Goal: Task Accomplishment & Management: Use online tool/utility

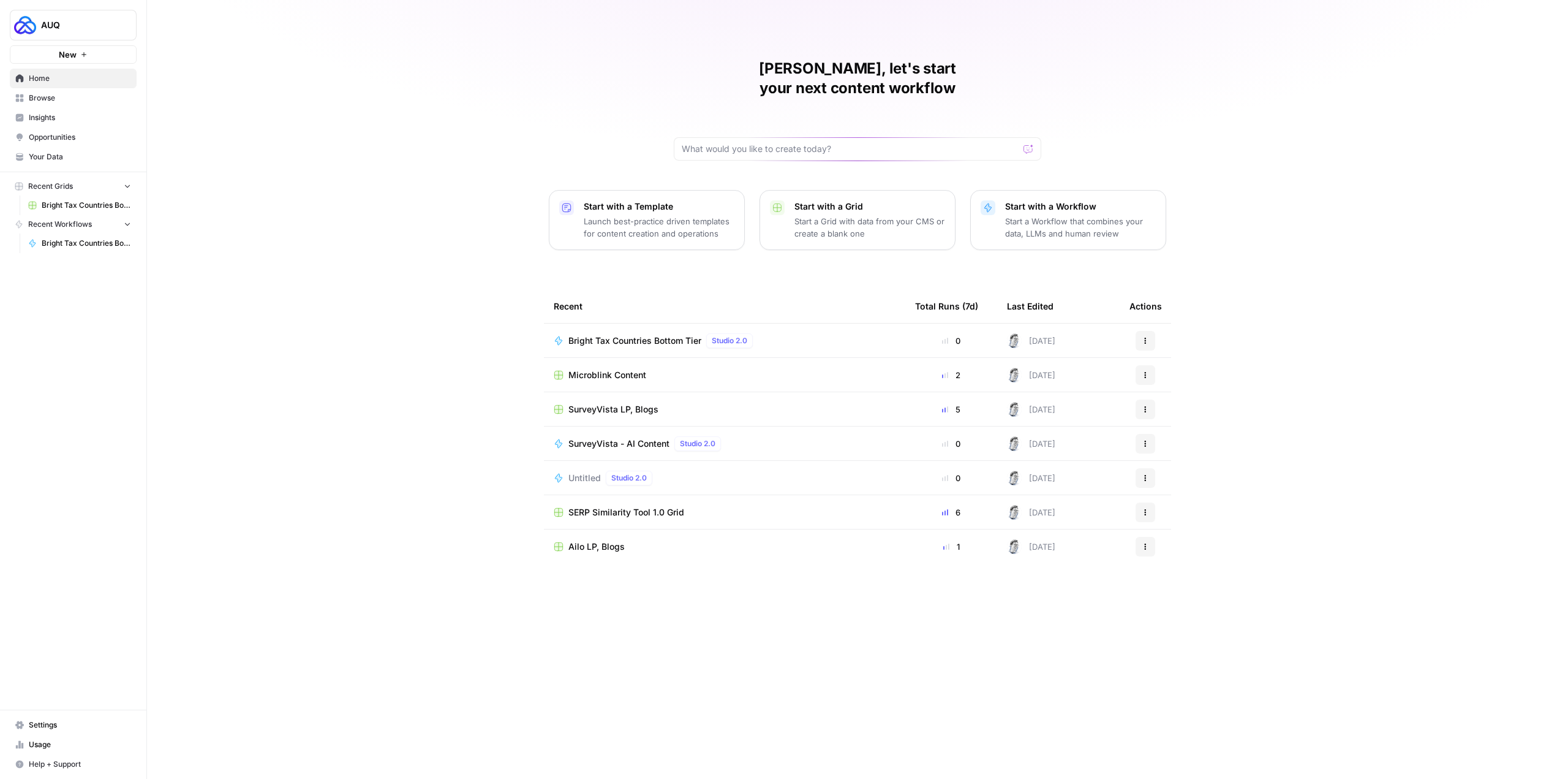
click at [653, 335] on span "Bright Tax Countries Bottom Tier" at bounding box center [635, 341] width 133 height 12
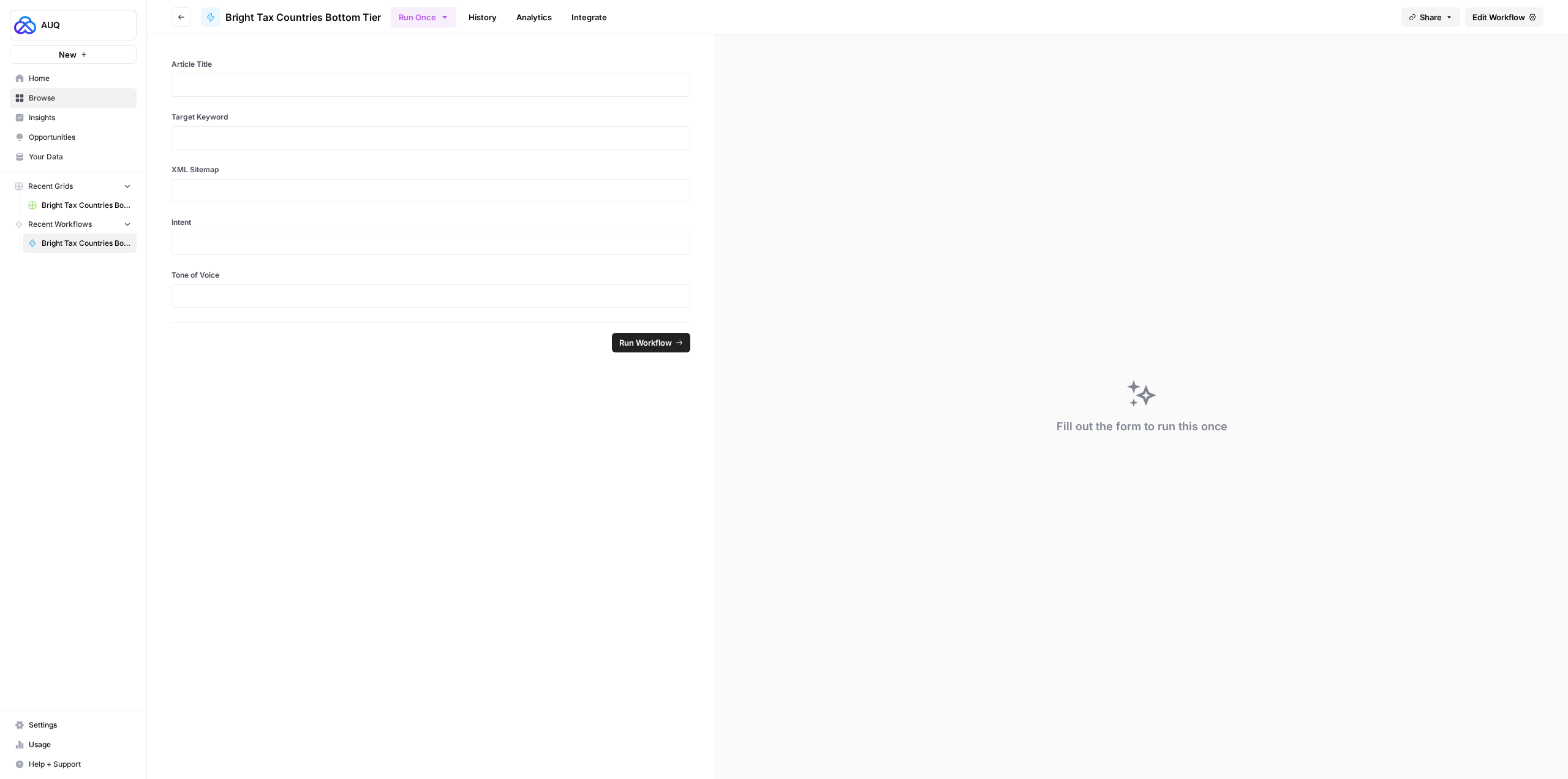
click at [1508, 9] on link "Edit Workflow" at bounding box center [1504, 17] width 78 height 20
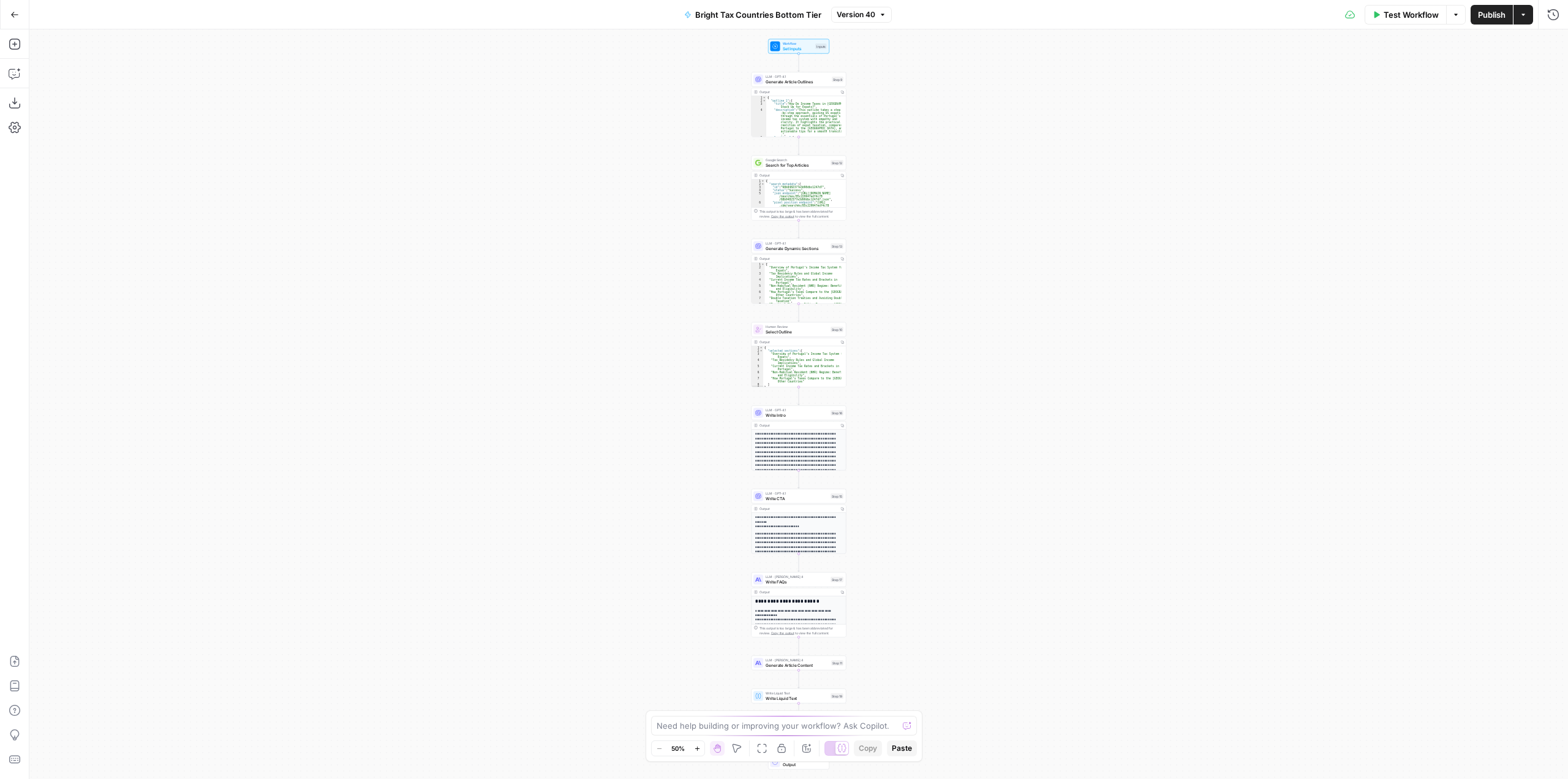
click at [887, 220] on div "Workflow Set Inputs Inputs LLM · GPT-4.1 Generate Article Outlines Step 9 Outpu…" at bounding box center [798, 404] width 1538 height 749
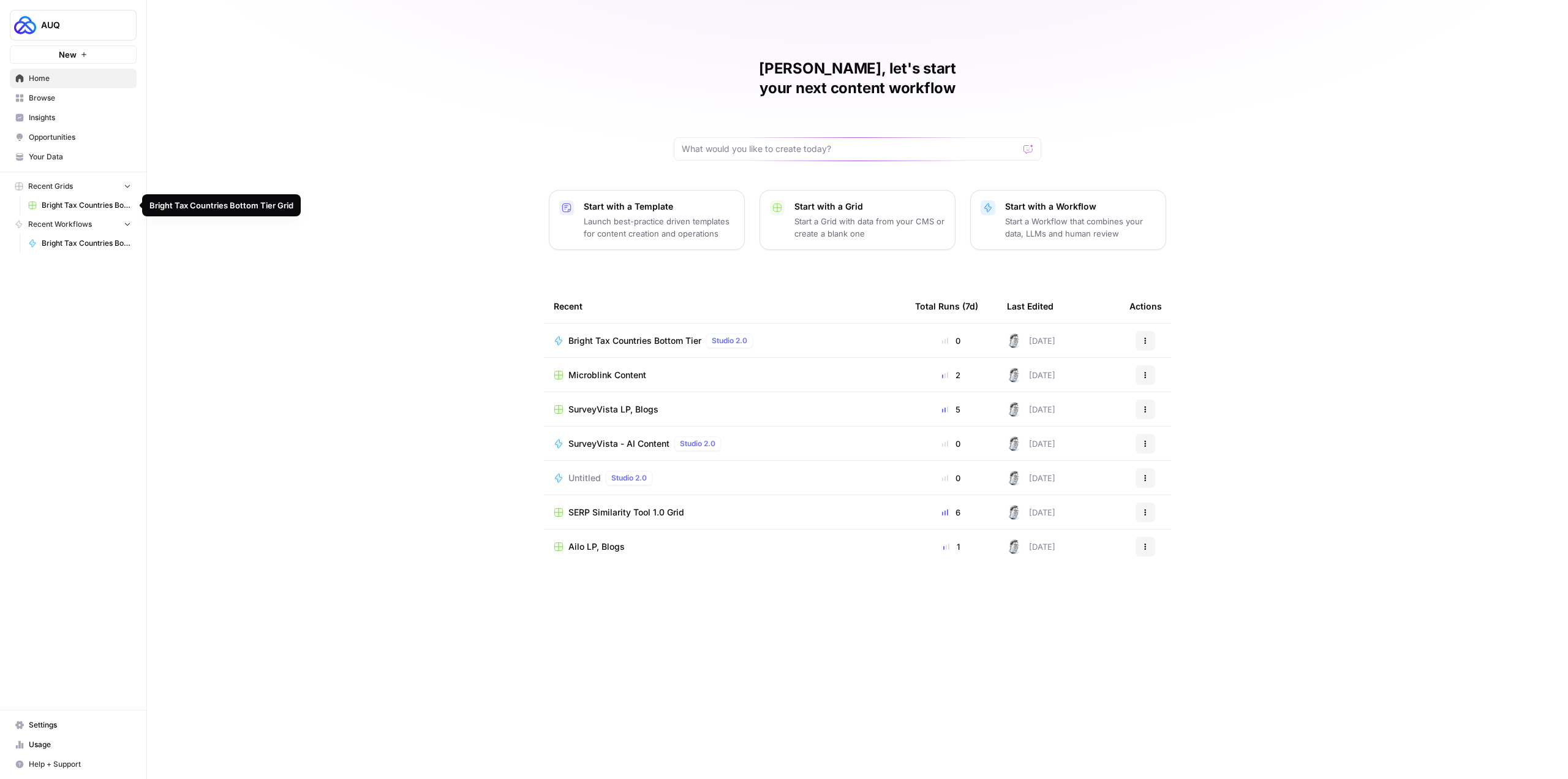
click at [103, 198] on link "Bright Tax Countries Bottom Tier Grid" at bounding box center [80, 206] width 114 height 20
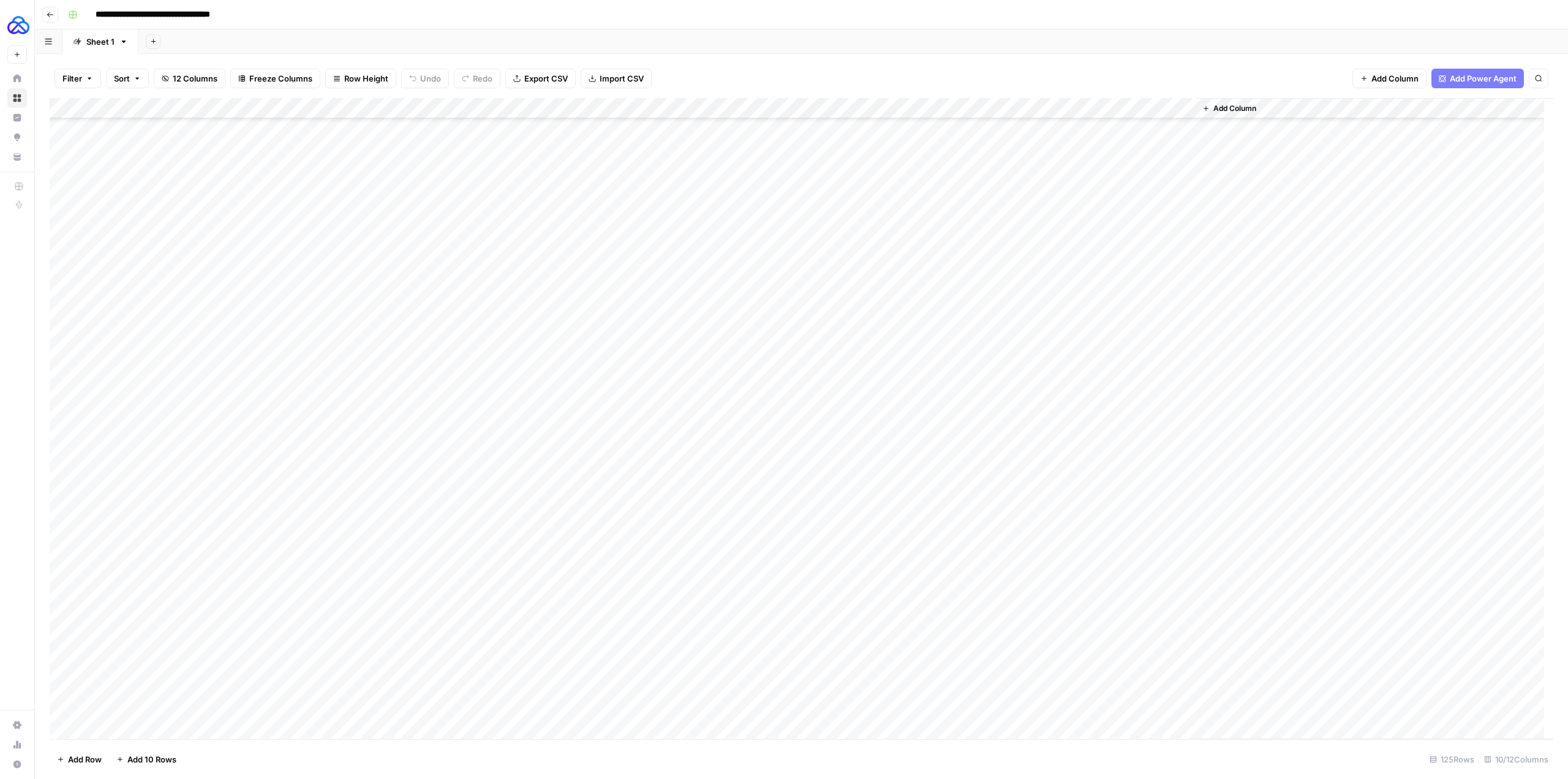
scroll to position [2004, 0]
click at [725, 709] on div "Add Column" at bounding box center [801, 418] width 1504 height 641
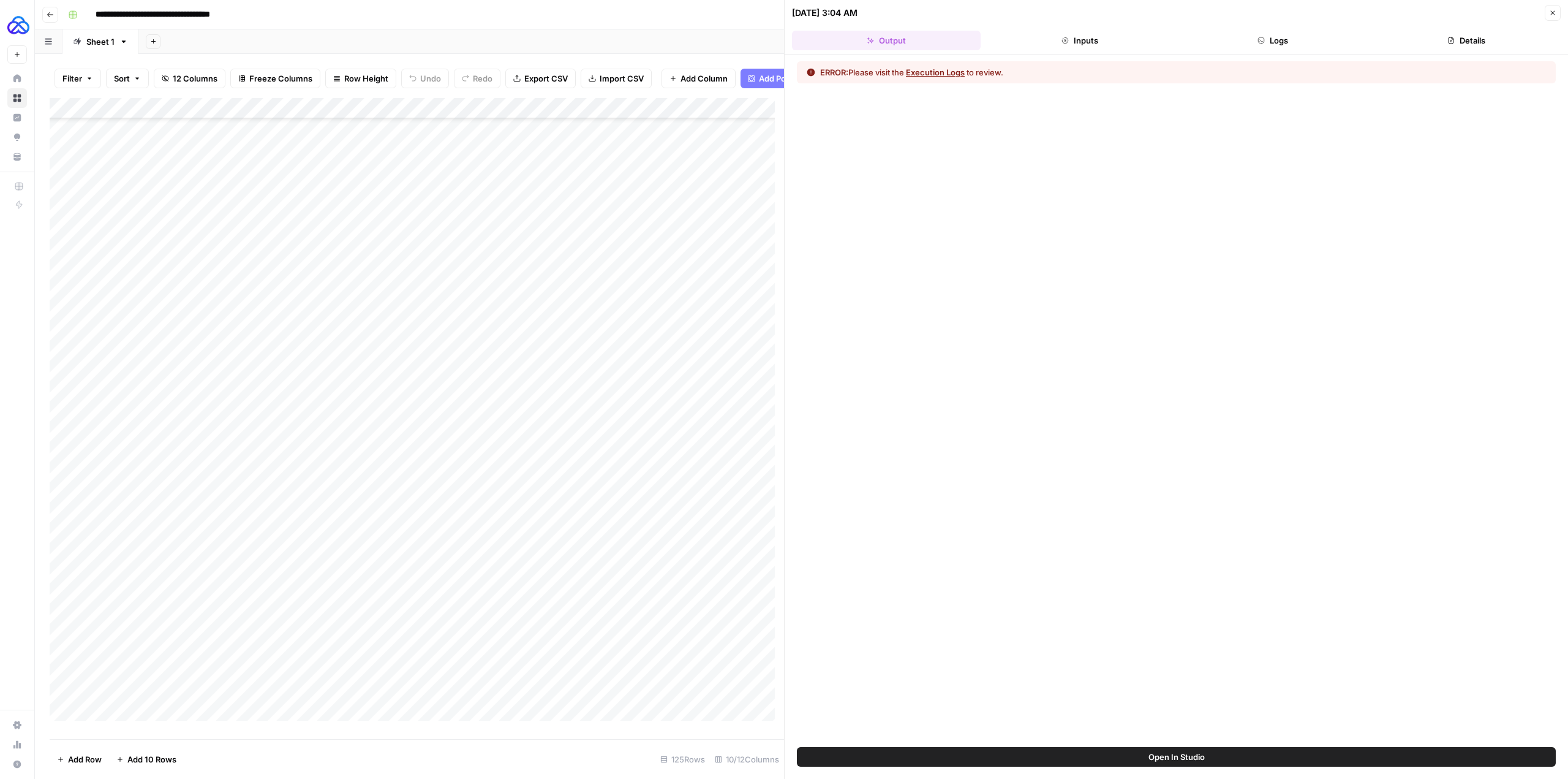
click at [1479, 39] on button "Details" at bounding box center [1466, 40] width 189 height 20
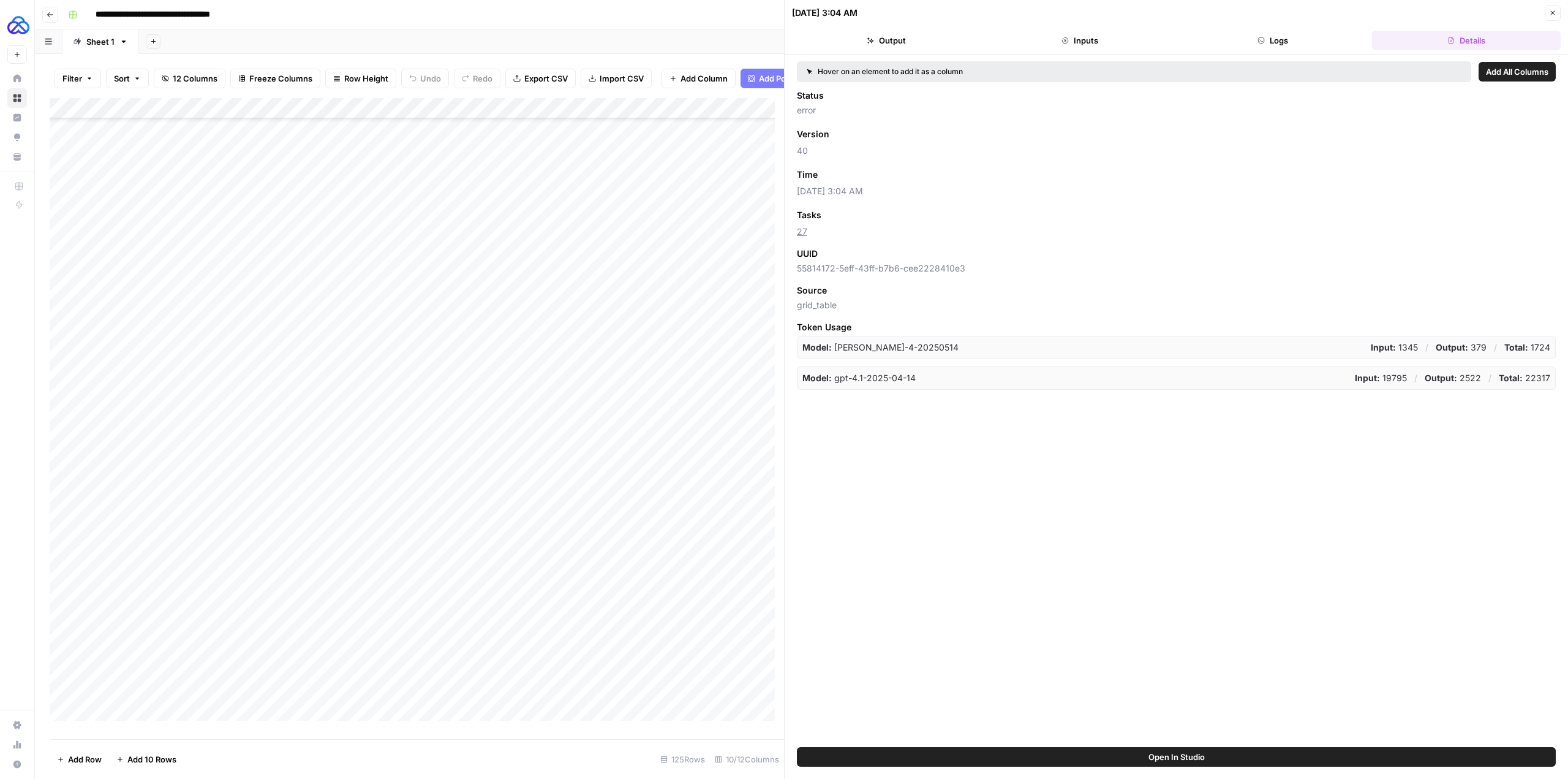
click at [1264, 29] on header "[DATE] 3:04 AM Close Output Inputs Logs Details" at bounding box center [1176, 27] width 783 height 55
click at [1276, 41] on button "Logs" at bounding box center [1273, 40] width 189 height 20
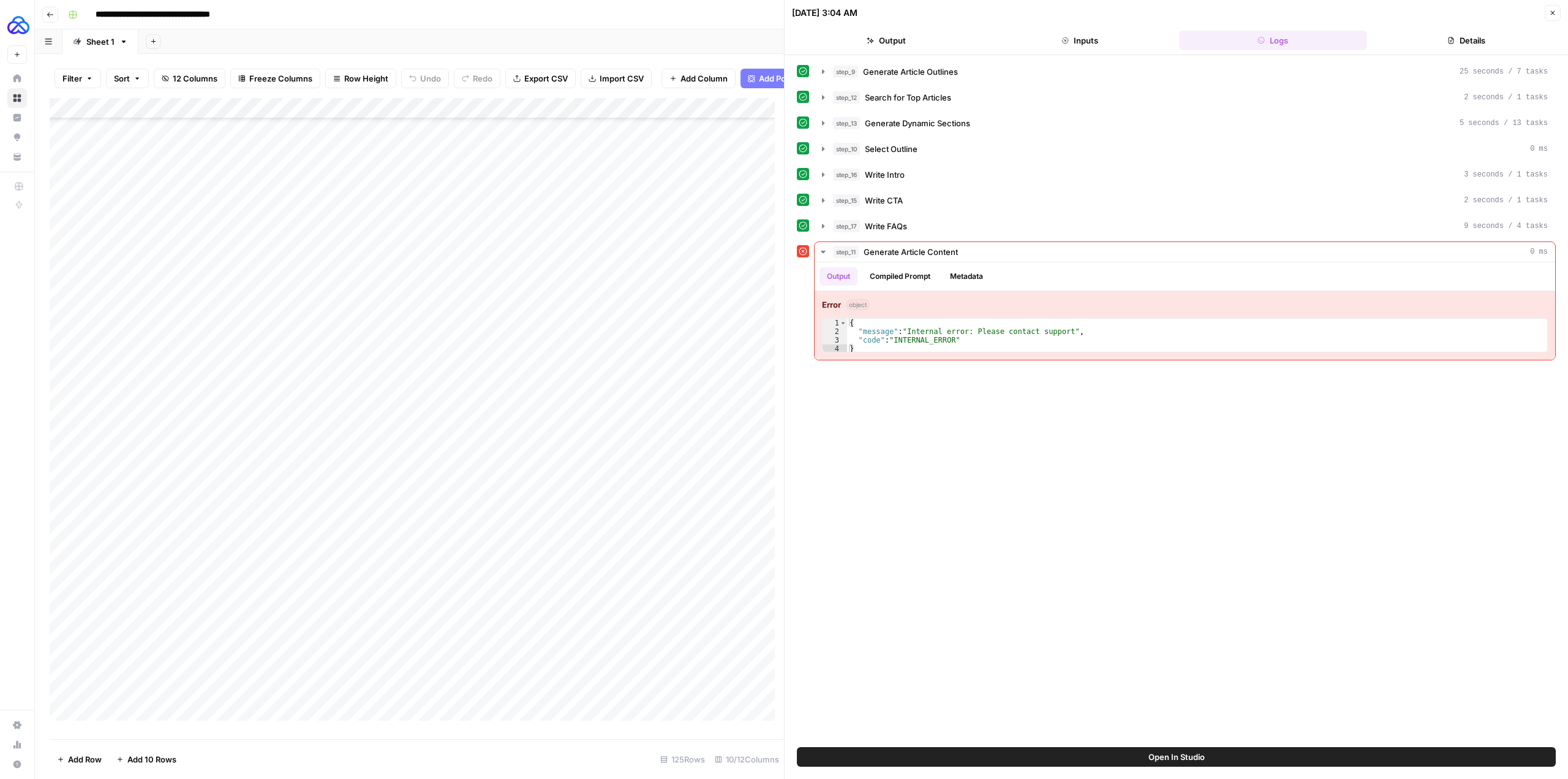
click at [1257, 749] on button "Open In Studio" at bounding box center [1176, 757] width 759 height 20
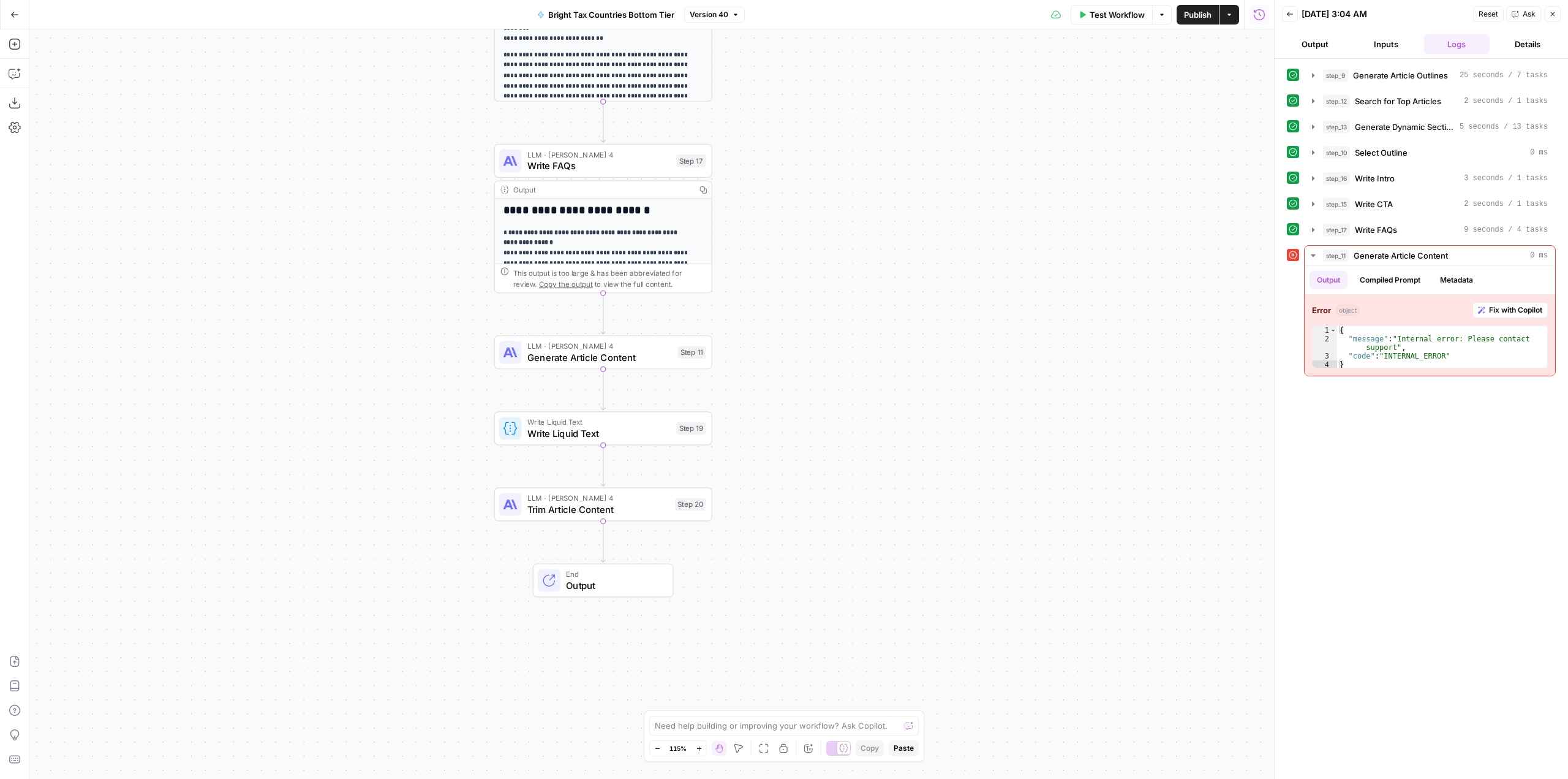
drag, startPoint x: 739, startPoint y: 303, endPoint x: 1079, endPoint y: 319, distance: 340.4
click at [828, 378] on div "Workflow Set Inputs Inputs LLM · GPT-4.1 Generate Article Outlines Step 9 Outpu…" at bounding box center [651, 404] width 1245 height 749
click at [1514, 307] on span "Fix with Copilot" at bounding box center [1516, 310] width 53 height 11
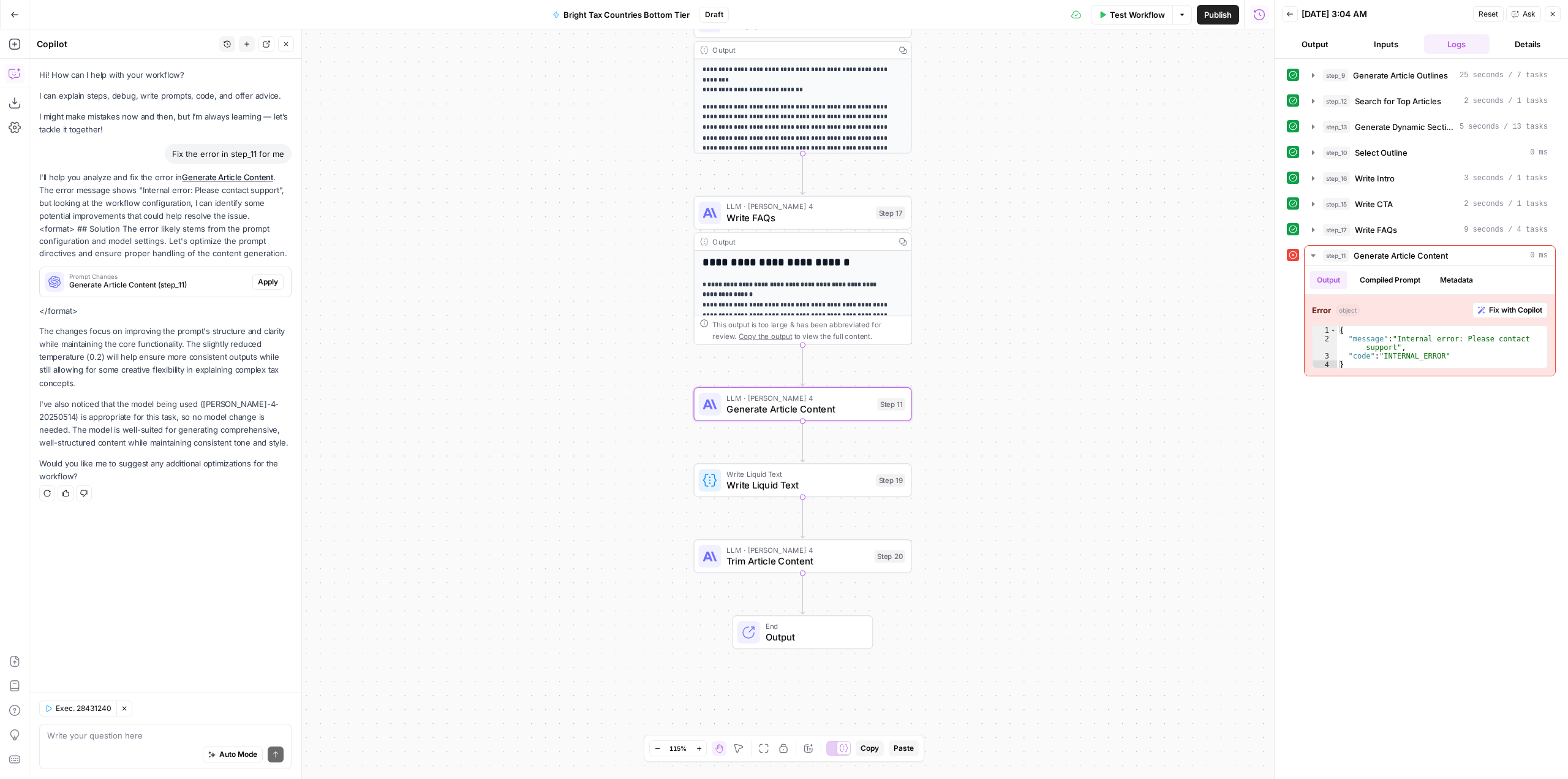
click at [262, 282] on span "Apply" at bounding box center [268, 282] width 20 height 11
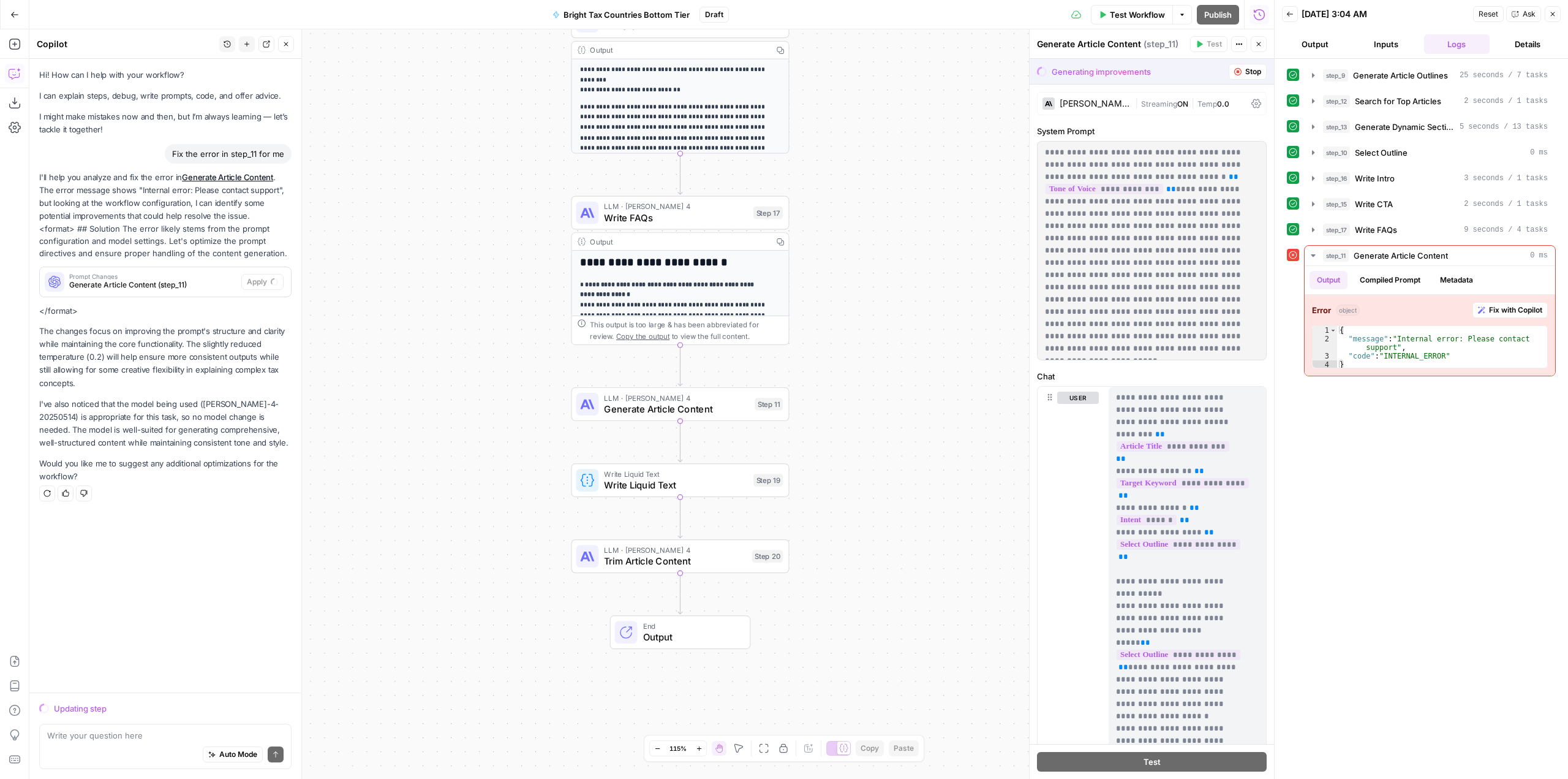
drag, startPoint x: 1249, startPoint y: 67, endPoint x: 1212, endPoint y: 99, distance: 48.9
click at [1249, 67] on span "Stop" at bounding box center [1253, 72] width 16 height 11
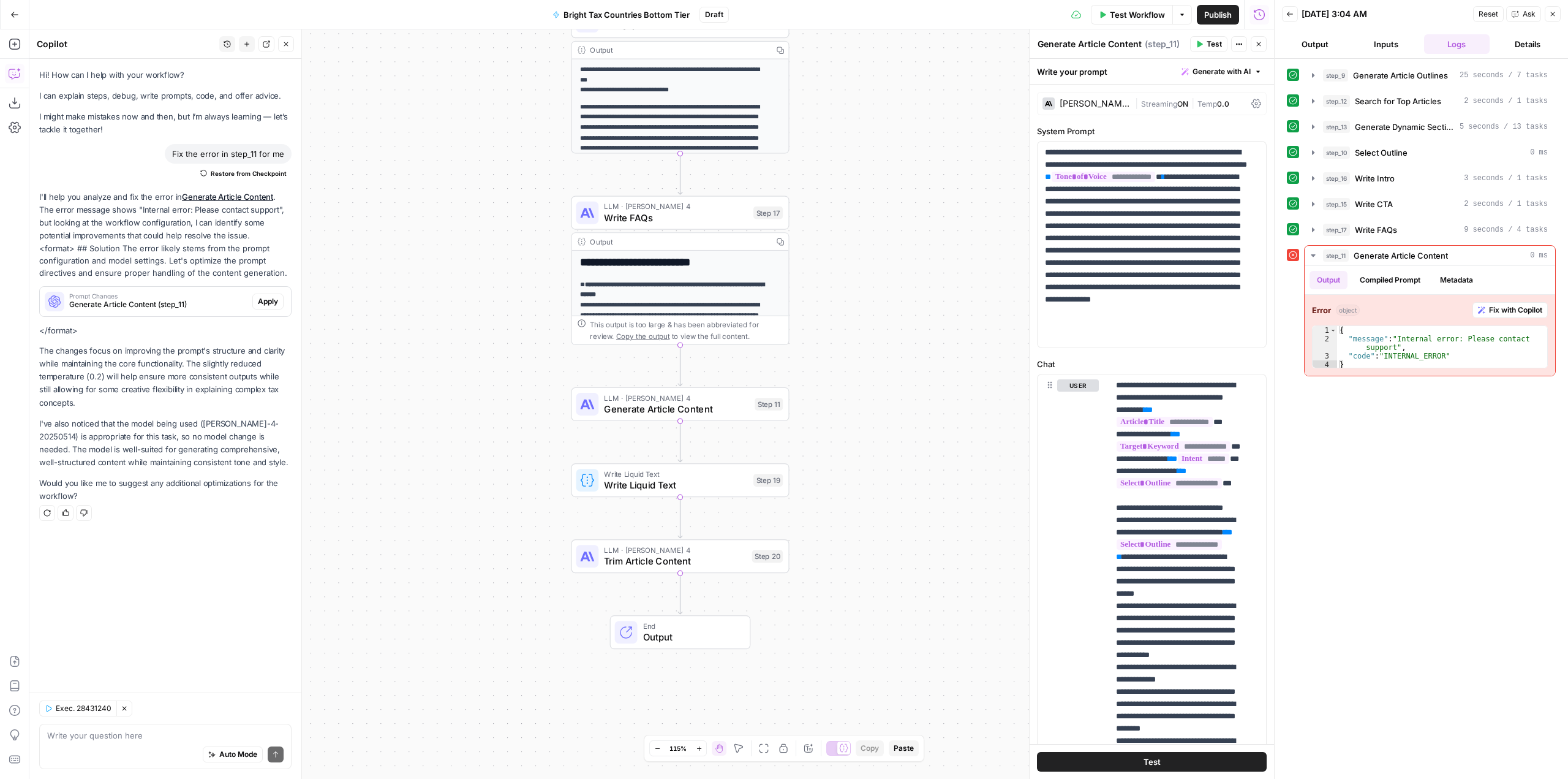
click at [1229, 13] on span "Publish" at bounding box center [1218, 15] width 28 height 12
click at [268, 301] on span "Apply" at bounding box center [268, 301] width 20 height 11
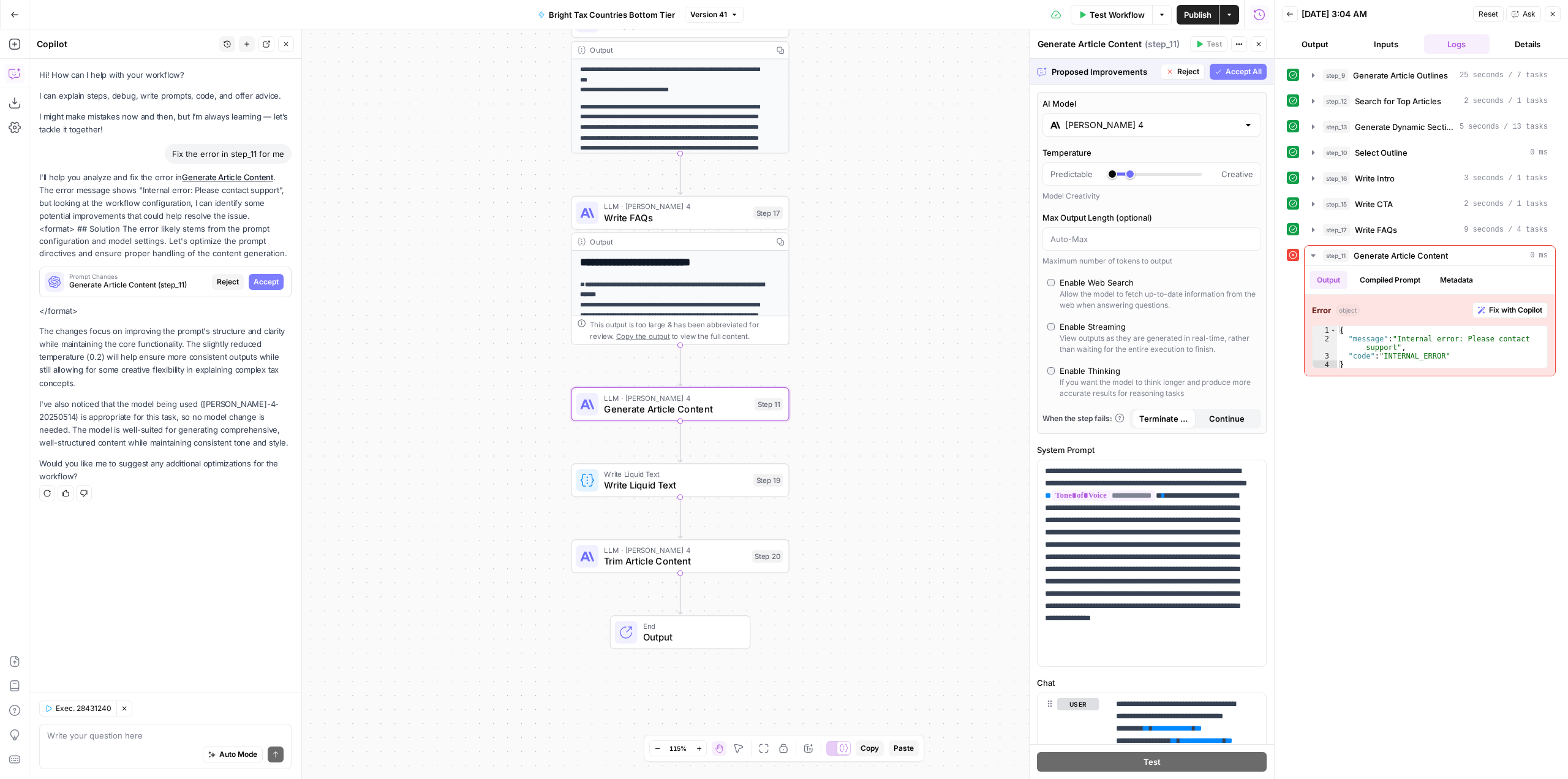
click at [1227, 71] on span "Accept All" at bounding box center [1243, 72] width 36 height 11
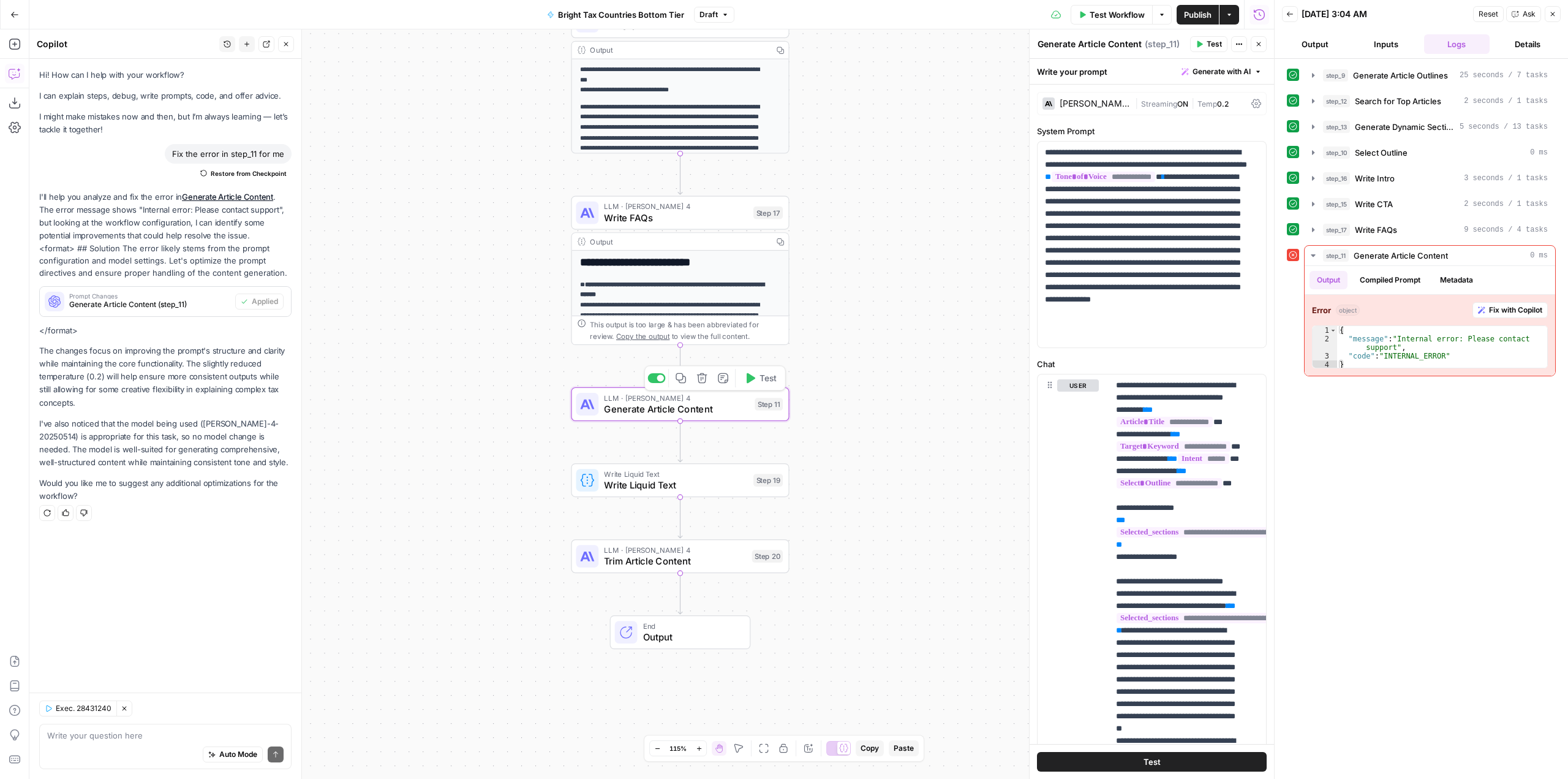
click at [764, 378] on span "Test" at bounding box center [768, 378] width 17 height 13
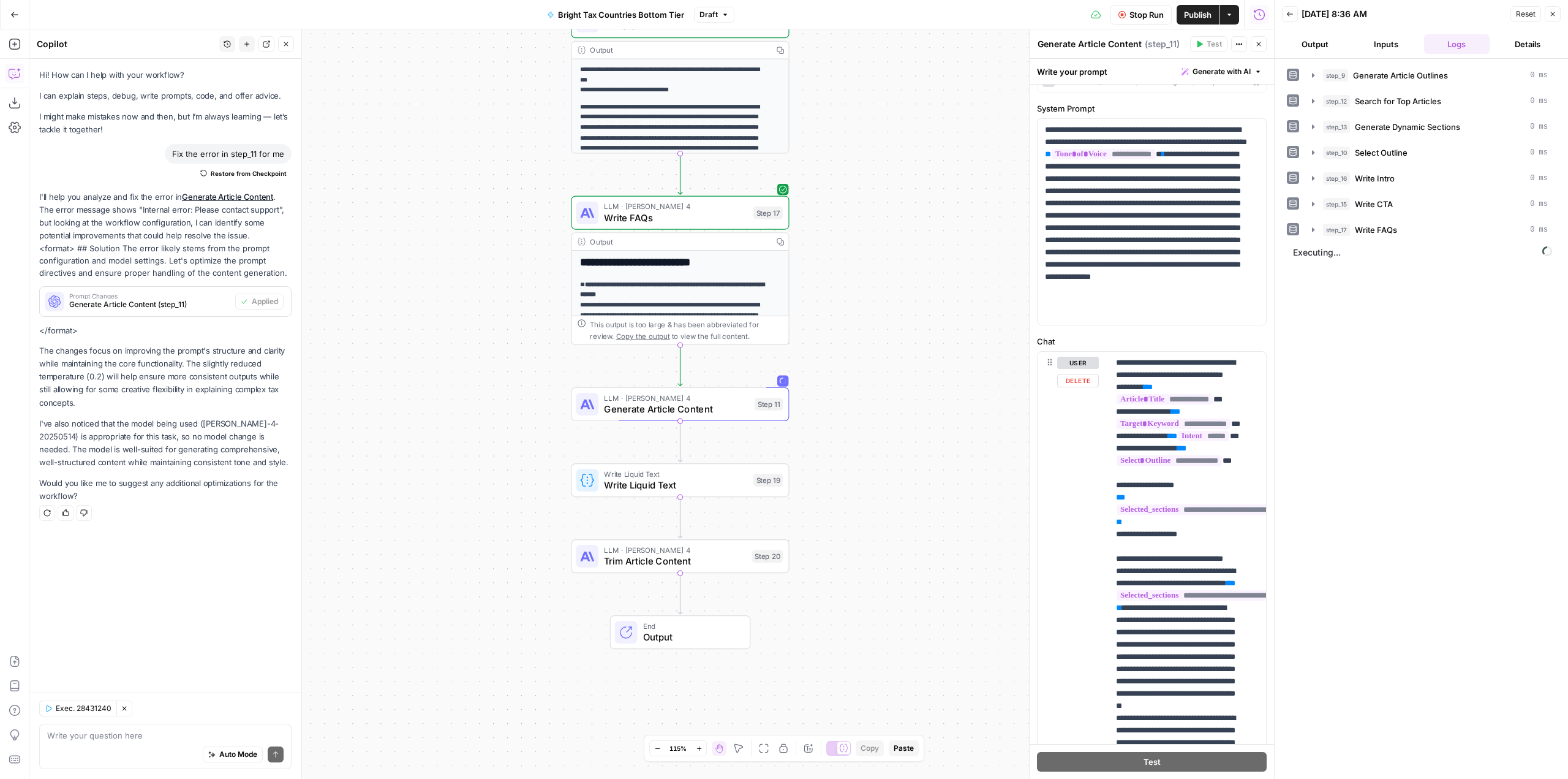
scroll to position [61, 0]
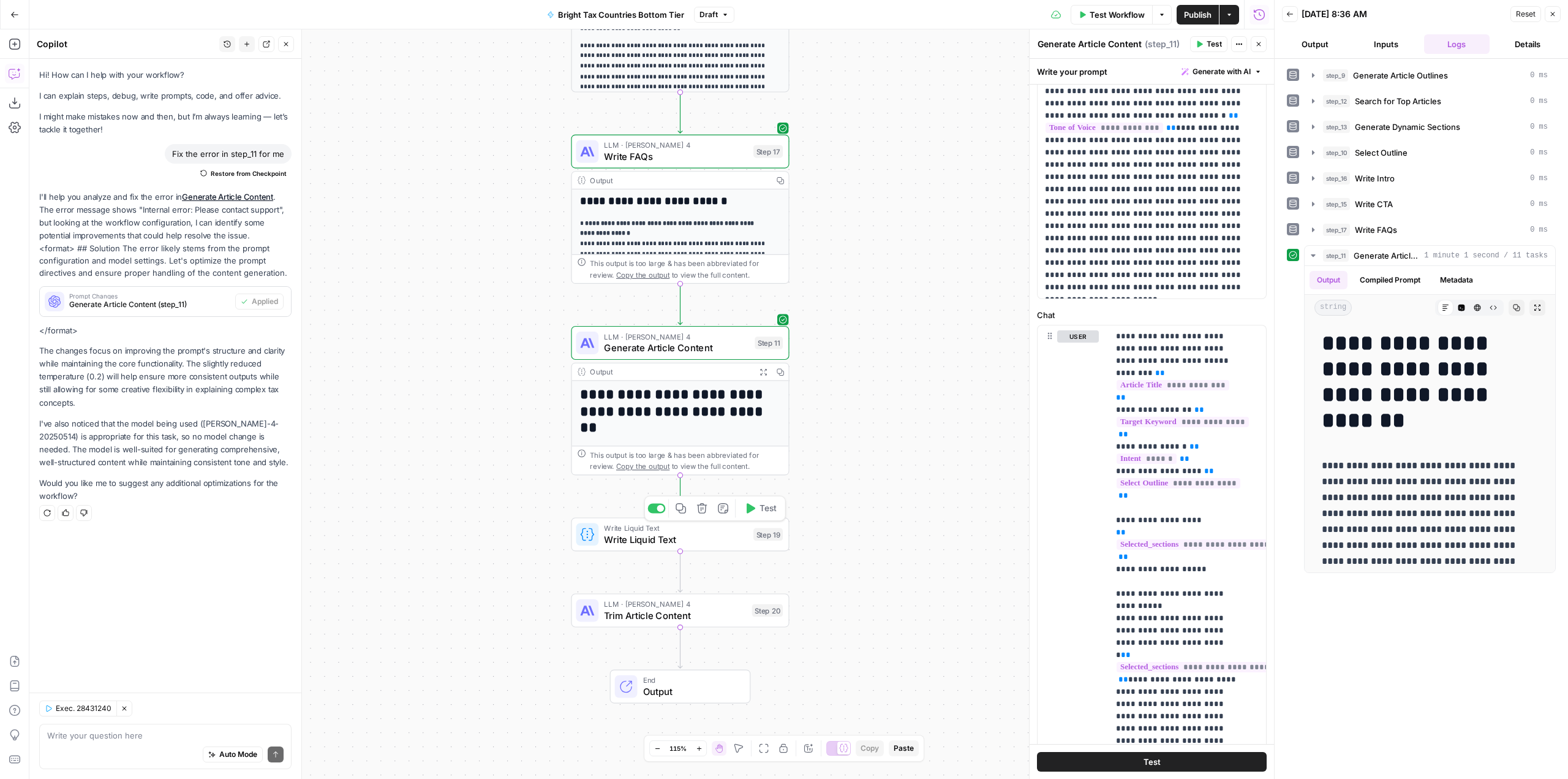
click at [765, 510] on span "Test" at bounding box center [768, 508] width 17 height 13
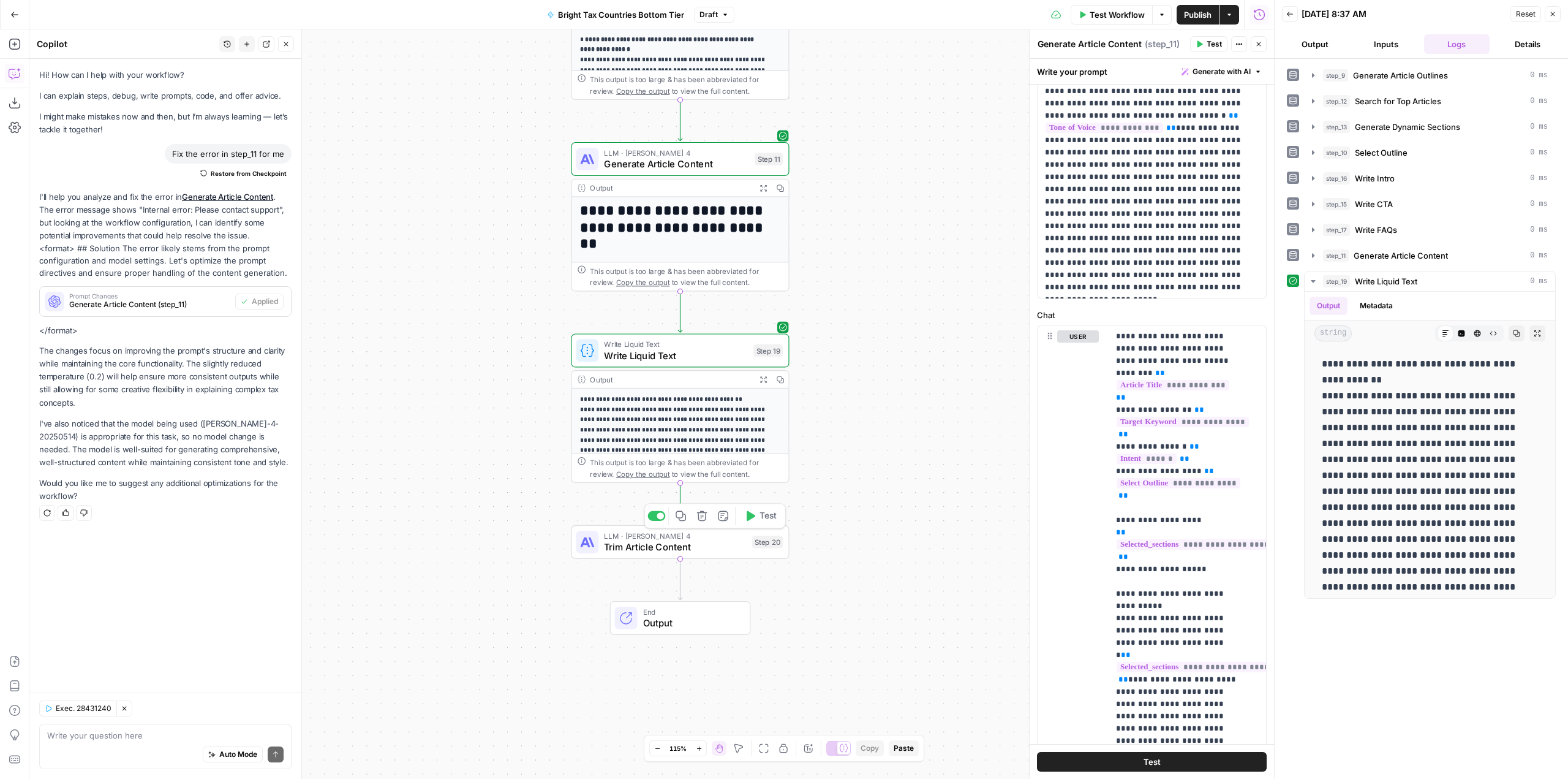
click at [774, 514] on span "Test" at bounding box center [768, 516] width 17 height 13
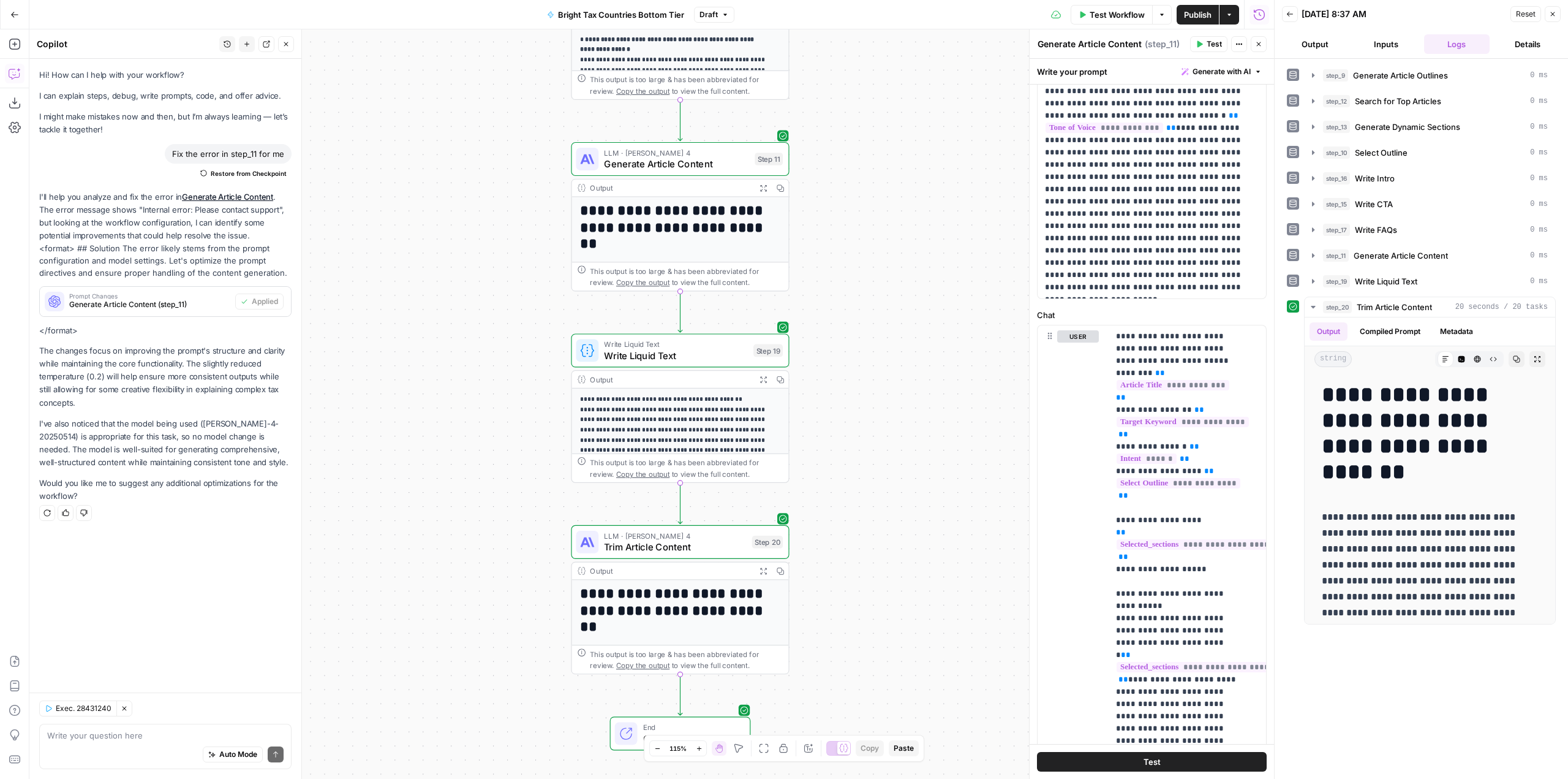
click at [1204, 16] on span "Publish" at bounding box center [1198, 15] width 28 height 12
drag, startPoint x: 38, startPoint y: 353, endPoint x: 165, endPoint y: 404, distance: 136.9
click at [165, 404] on div "Hi! How can I help with your workflow? I can explain steps, debug, write prompt…" at bounding box center [165, 376] width 272 height 634
click at [165, 404] on p "The changes focus on improving the prompt's structure and clarity while maintai…" at bounding box center [165, 377] width 252 height 65
drag, startPoint x: 41, startPoint y: 351, endPoint x: 102, endPoint y: 402, distance: 79.5
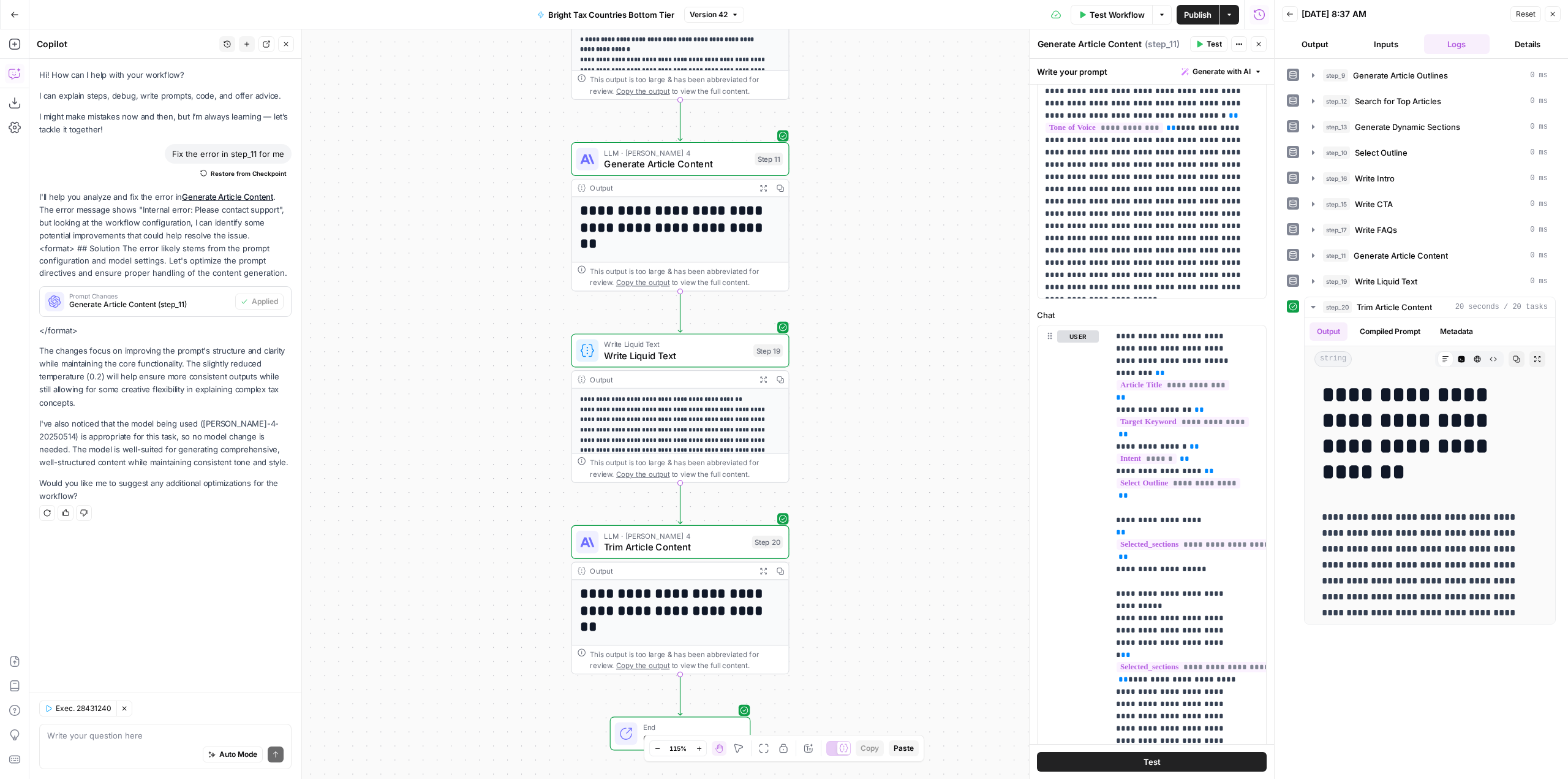
click at [102, 402] on p "The changes focus on improving the prompt's structure and clarity while maintai…" at bounding box center [165, 377] width 252 height 65
copy p "The changes focus on improving the prompt's structure and clarity while maintai…"
